Goal: Task Accomplishment & Management: Manage account settings

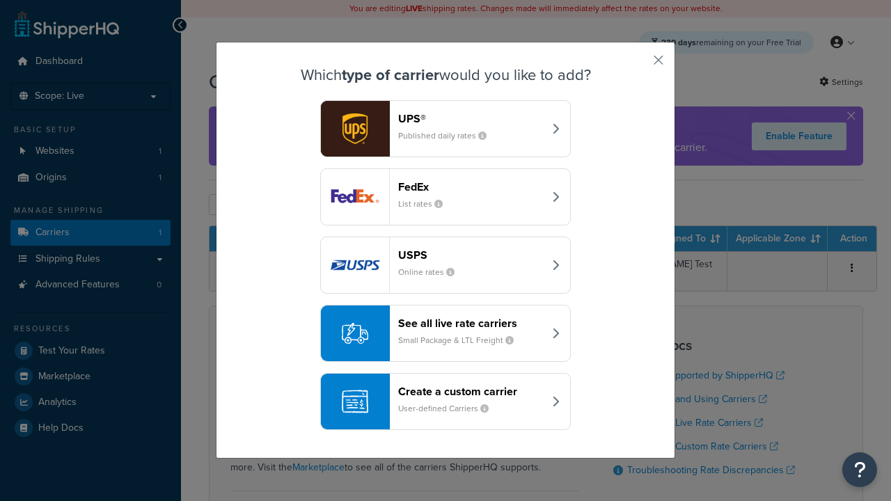
click at [471, 187] on header "FedEx" at bounding box center [471, 186] width 146 height 13
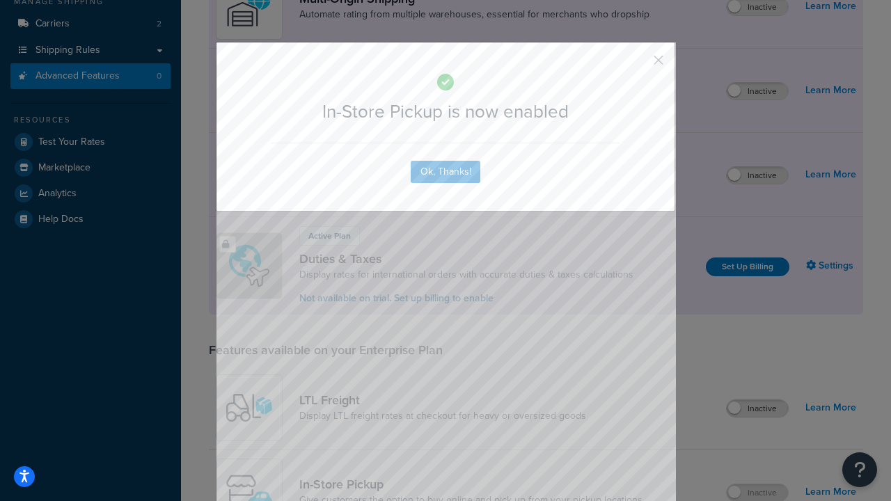
scroll to position [235, 0]
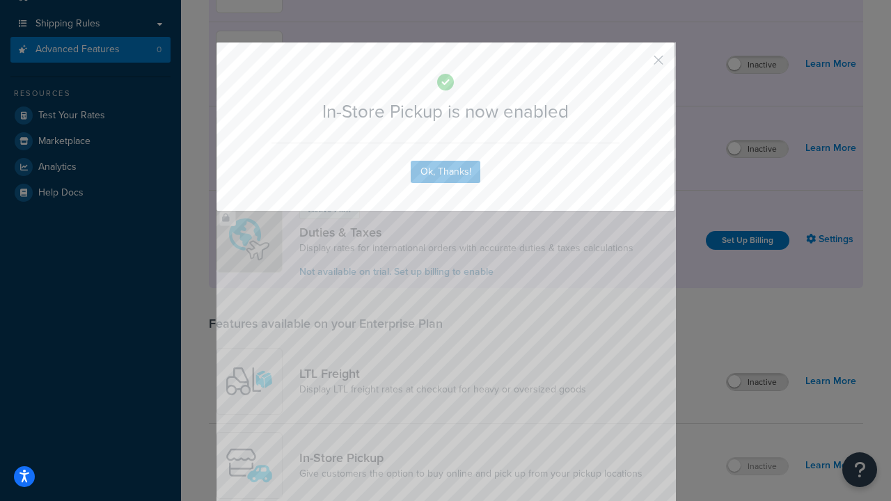
click at [638, 65] on button "button" at bounding box center [637, 64] width 3 height 3
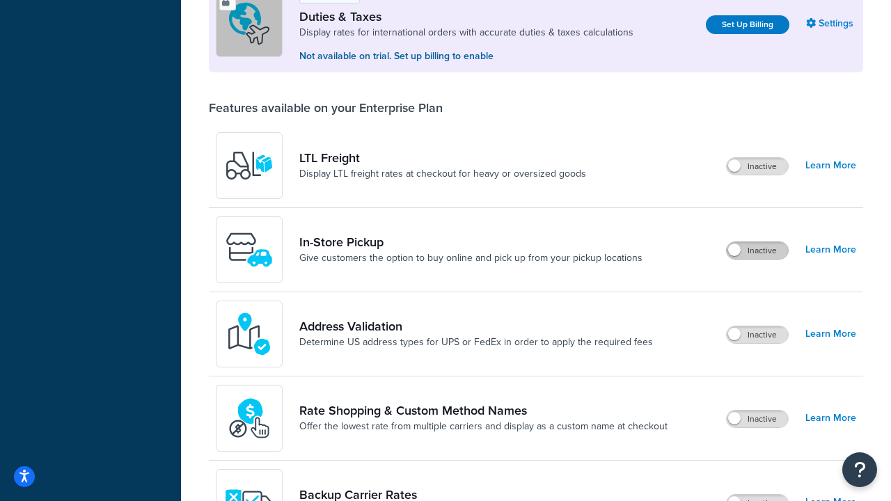
scroll to position [425, 0]
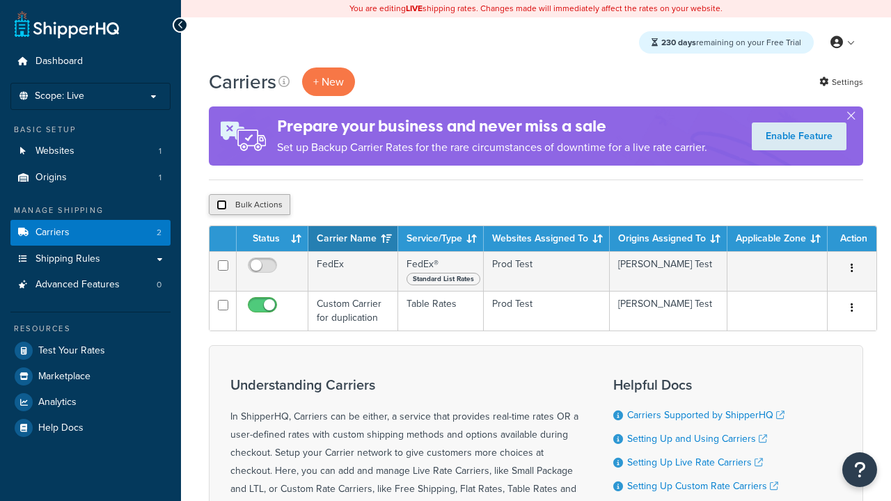
click at [221, 205] on input "checkbox" at bounding box center [222, 205] width 10 height 10
checkbox input "true"
click at [0, 0] on button "Delete" at bounding box center [0, 0] width 0 height 0
